Goal: Complete application form

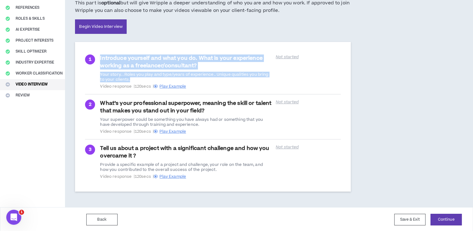
drag, startPoint x: 99, startPoint y: 60, endPoint x: 132, endPoint y: 79, distance: 38.9
click at [132, 79] on div "1 Introduce yourself and what you do. What is your experience working as a free…" at bounding box center [213, 71] width 256 height 34
copy div "Introduce yourself and what you do. What is your experience working as a freela…"
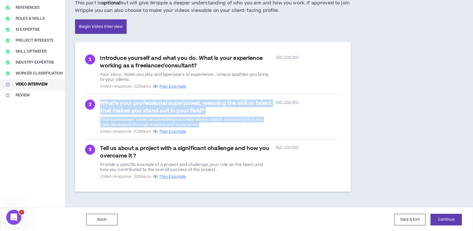
drag, startPoint x: 101, startPoint y: 100, endPoint x: 200, endPoint y: 126, distance: 102.4
click at [200, 126] on div "What’s your professional superpower, meaning the skill or talent that makes you…" at bounding box center [186, 116] width 172 height 34
copy div "What’s your professional superpower, meaning the skill or talent that makes you…"
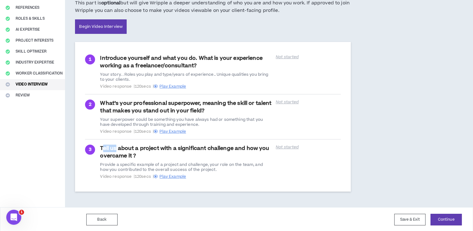
drag, startPoint x: 102, startPoint y: 146, endPoint x: 152, endPoint y: 155, distance: 50.7
click at [131, 151] on div "Tell us about a project with a significant challenge and how you overcame it ? …" at bounding box center [186, 161] width 172 height 34
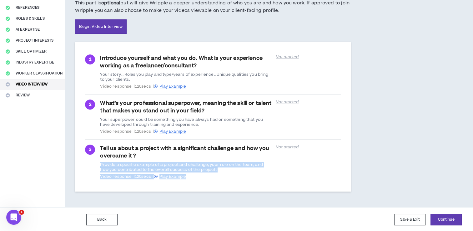
drag, startPoint x: 152, startPoint y: 155, endPoint x: 199, endPoint y: 173, distance: 50.5
click at [199, 173] on div "Tell us about a project with a significant challenge and how you overcame it ? …" at bounding box center [186, 161] width 172 height 34
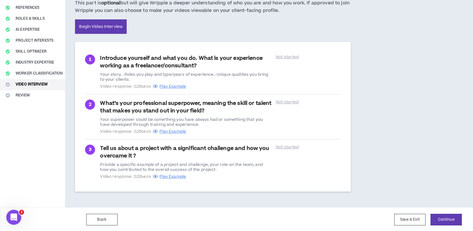
click at [88, 143] on li "3 Tell us about a project with a significant challenge and how you overcame it …" at bounding box center [213, 161] width 256 height 45
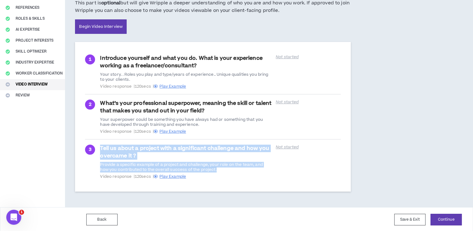
drag, startPoint x: 99, startPoint y: 146, endPoint x: 227, endPoint y: 171, distance: 130.8
click at [227, 171] on div "3 Tell us about a project with a significant challenge and how you overcame it …" at bounding box center [213, 161] width 256 height 34
copy div "Tell us about a project with a significant challenge and how you overcame it ? …"
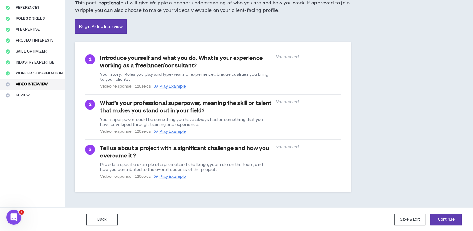
click at [275, 183] on div "1 Introduce yourself and what you do. What is your experience working as a free…" at bounding box center [213, 116] width 276 height 149
click at [445, 217] on button "Continue" at bounding box center [445, 219] width 31 height 12
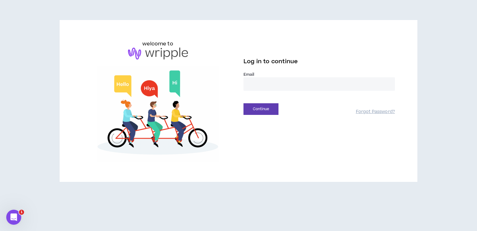
click at [286, 83] on input "email" at bounding box center [320, 83] width 152 height 13
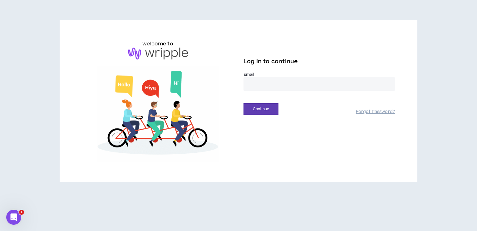
type input "**********"
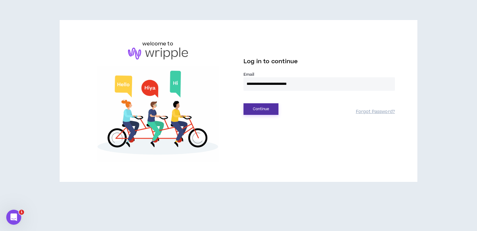
click at [259, 110] on button "Continue" at bounding box center [261, 109] width 35 height 12
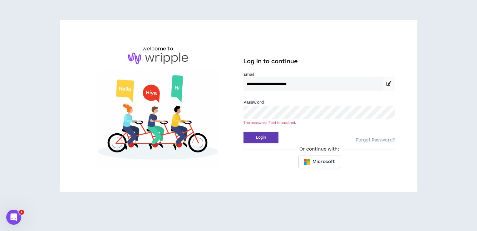
click at [304, 102] on div "Password * The password field is required." at bounding box center [320, 109] width 152 height 20
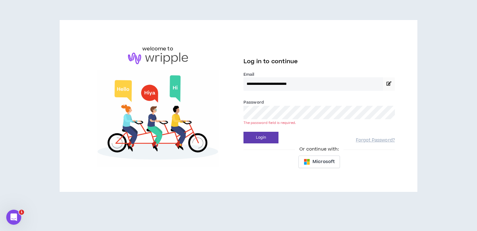
click at [244, 132] on button "Login" at bounding box center [261, 138] width 35 height 12
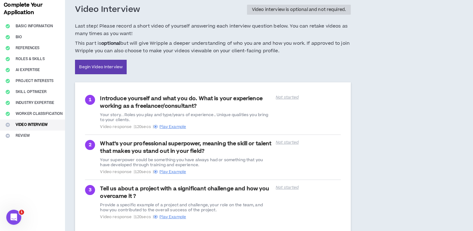
scroll to position [73, 0]
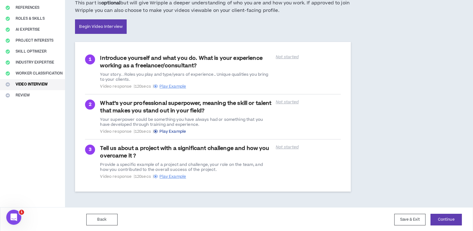
click at [174, 132] on span "Play Example" at bounding box center [172, 131] width 27 height 6
click at [176, 85] on span "Play Example" at bounding box center [172, 86] width 27 height 6
click at [174, 175] on span "Play Example" at bounding box center [172, 176] width 27 height 6
